Goal: Task Accomplishment & Management: Manage account settings

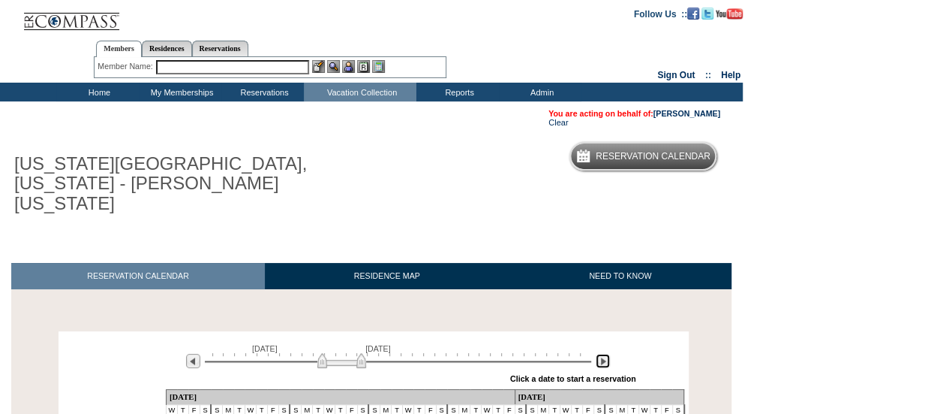
click at [601, 354] on img at bounding box center [603, 361] width 14 height 14
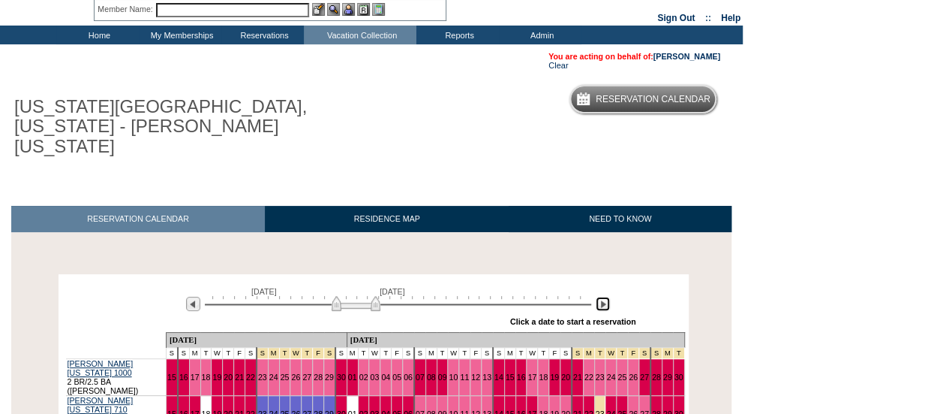
scroll to position [150, 0]
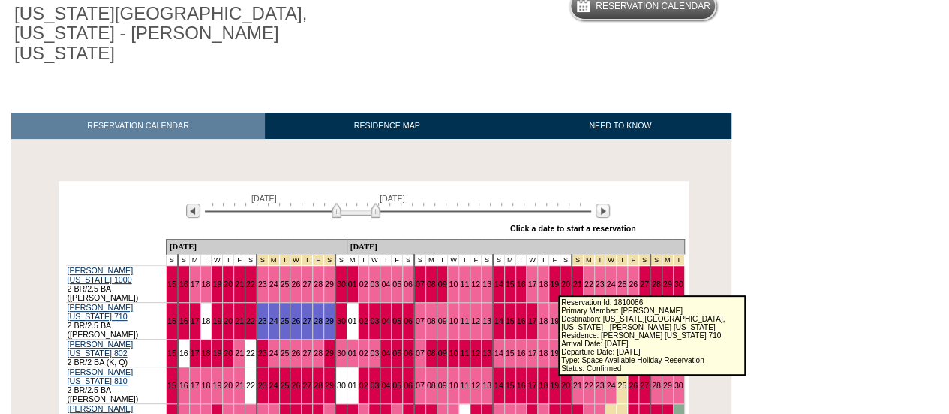
click at [606, 316] on link "24" at bounding box center [610, 320] width 9 height 9
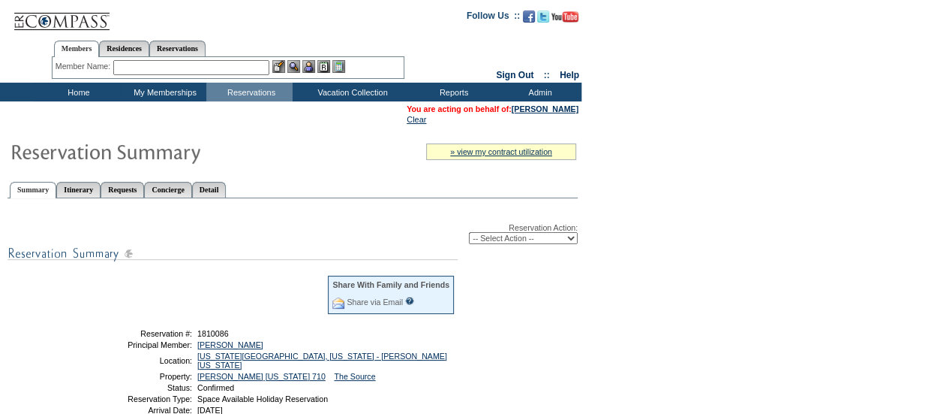
click at [507, 244] on select "-- Select Action -- Modify Reservation Dates Modify Reservation Cost Modify Occ…" at bounding box center [523, 238] width 109 height 12
select select "ChangeClubProp"
click at [469, 233] on select "-- Select Action -- Modify Reservation Dates Modify Reservation Cost Modify Occ…" at bounding box center [523, 238] width 109 height 12
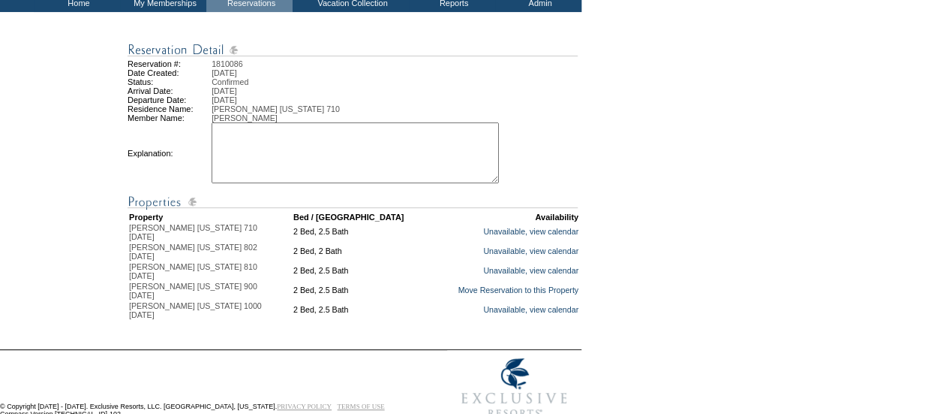
scroll to position [143, 0]
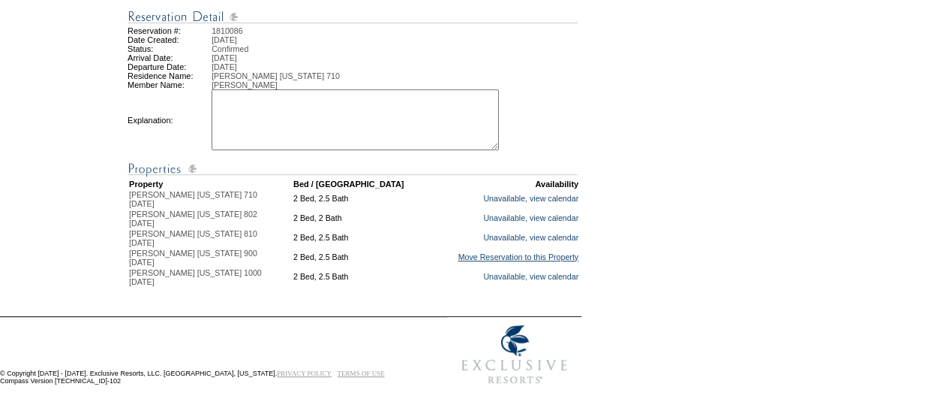
click at [513, 252] on link "Move Reservation to this Property" at bounding box center [518, 256] width 121 height 9
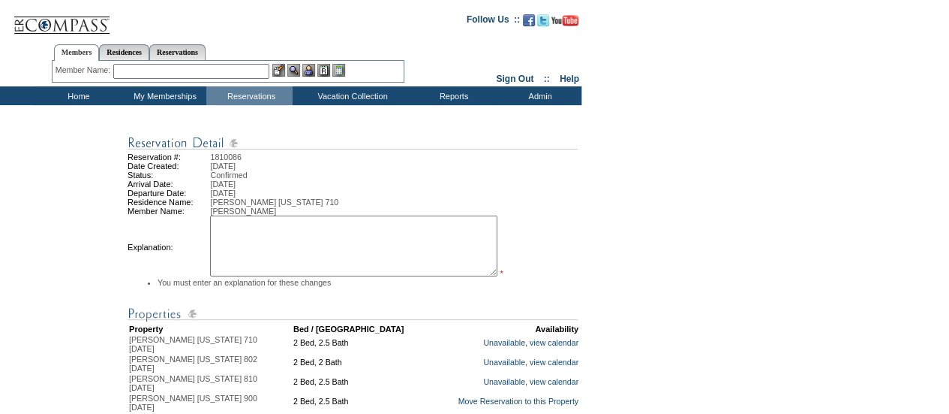
click at [334, 259] on textarea at bounding box center [353, 245] width 287 height 61
click at [276, 215] on span "[PERSON_NAME]" at bounding box center [243, 210] width 66 height 9
click at [294, 229] on textarea "creating continous stay. jd" at bounding box center [355, 245] width 287 height 61
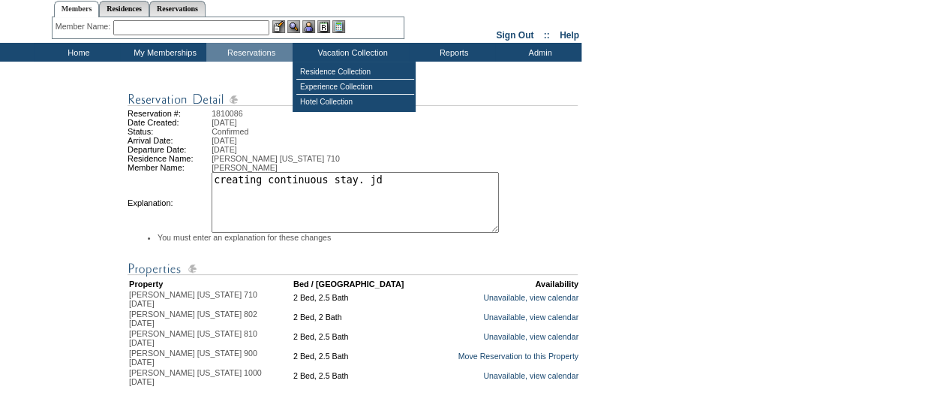
scroll to position [160, 0]
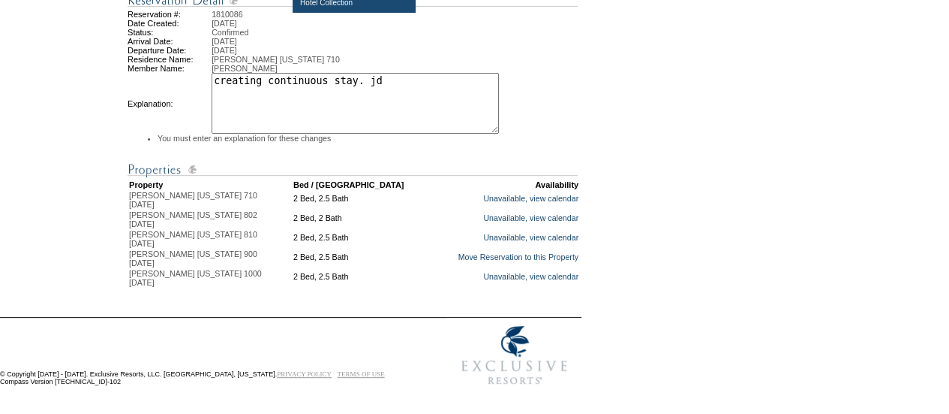
type textarea "creating continuous stay. jd"
click at [431, 283] on td "Unavailable, view calendar" at bounding box center [505, 278] width 148 height 18
click at [461, 256] on link "Move Reservation to this Property" at bounding box center [518, 256] width 121 height 9
